Goal: Information Seeking & Learning: Check status

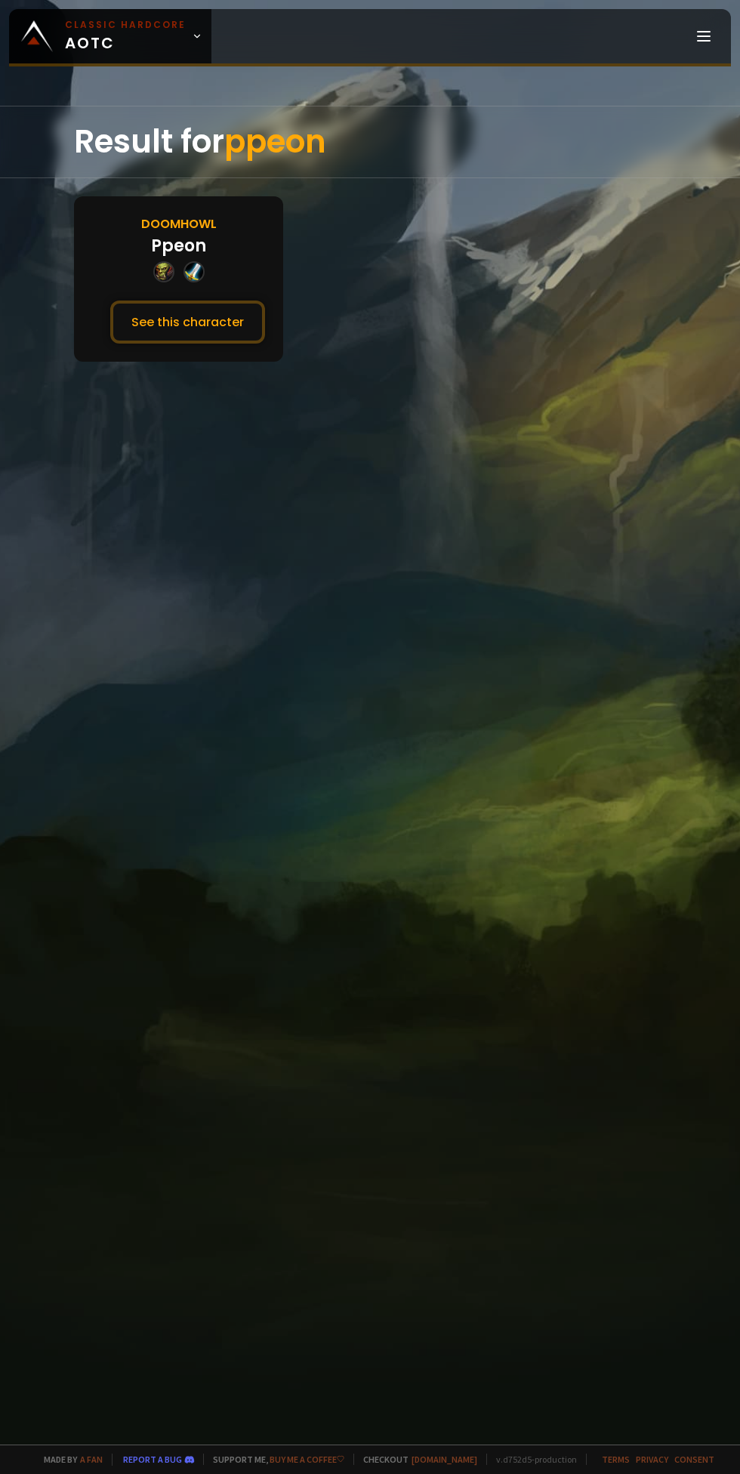
click at [224, 336] on button "See this character" at bounding box center [187, 321] width 155 height 43
click at [203, 320] on button "See this character" at bounding box center [187, 321] width 155 height 43
